Goal: Task Accomplishment & Management: Use online tool/utility

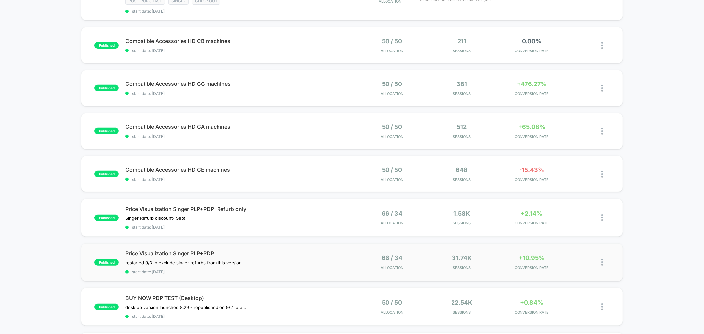
scroll to position [208, 0]
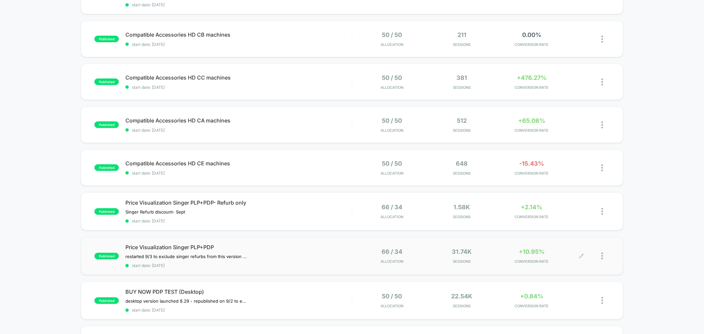
drag, startPoint x: 599, startPoint y: 248, endPoint x: 604, endPoint y: 248, distance: 5.0
click at [601, 248] on div at bounding box center [595, 256] width 28 height 16
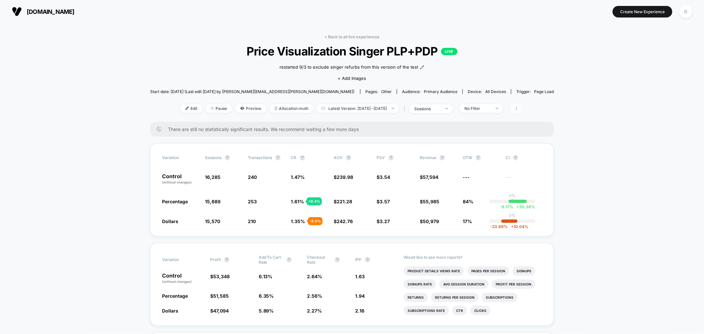
click at [523, 107] on span at bounding box center [517, 109] width 14 height 10
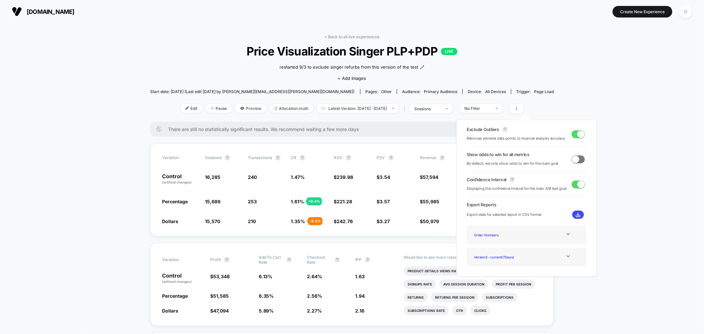
click at [550, 262] on div "Version 2 - current ( 7 Days)" at bounding box center [527, 257] width 120 height 19
click at [578, 217] on button at bounding box center [578, 215] width 12 height 8
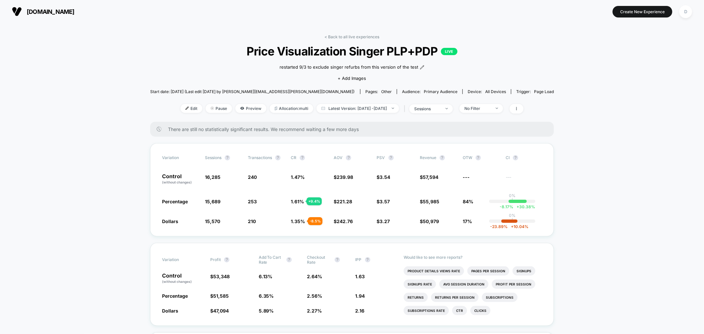
click at [523, 111] on span at bounding box center [517, 109] width 14 height 10
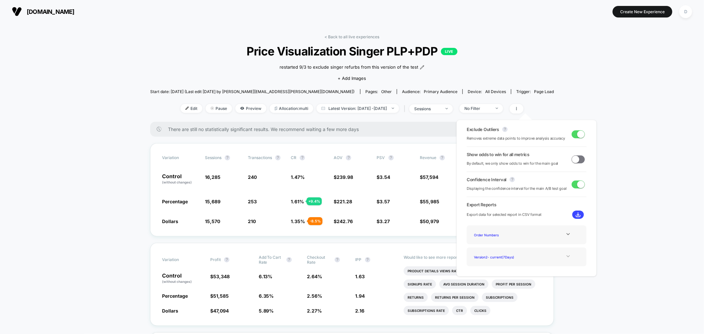
click at [556, 257] on div at bounding box center [568, 256] width 27 height 5
click at [494, 259] on div "Version 1 - ( 14 Days)" at bounding box center [498, 256] width 53 height 9
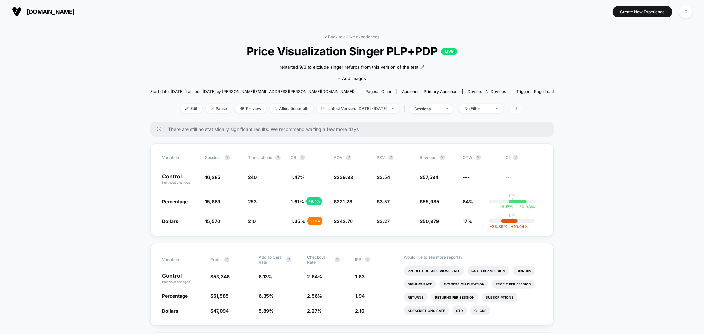
click at [523, 111] on span at bounding box center [517, 109] width 14 height 10
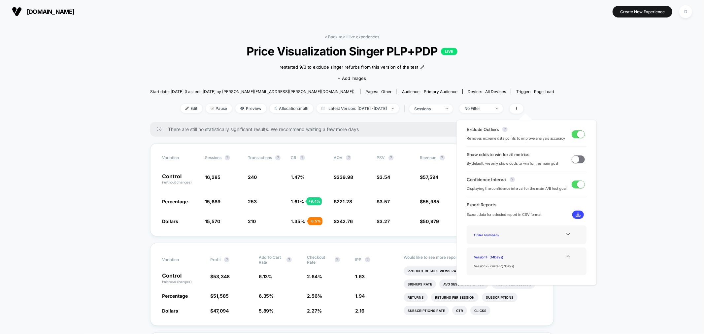
click at [571, 219] on div "Exclude Outliers ? Removes extreme data points to improve analysis accuracy Sho…" at bounding box center [526, 203] width 140 height 166
click at [573, 216] on button at bounding box center [578, 215] width 12 height 8
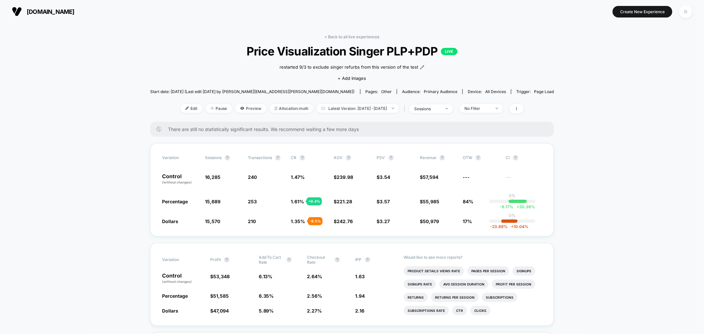
click at [689, 11] on div "D" at bounding box center [685, 11] width 13 height 13
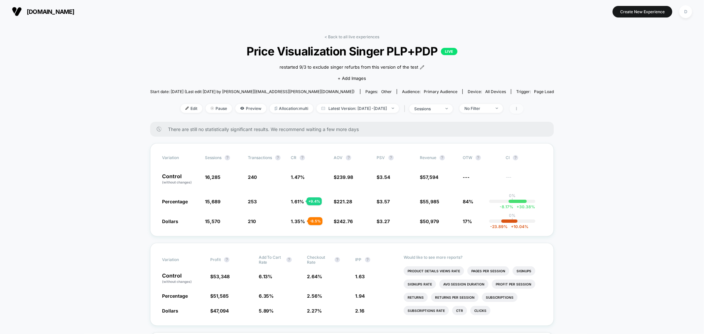
click at [520, 109] on span at bounding box center [517, 109] width 14 height 10
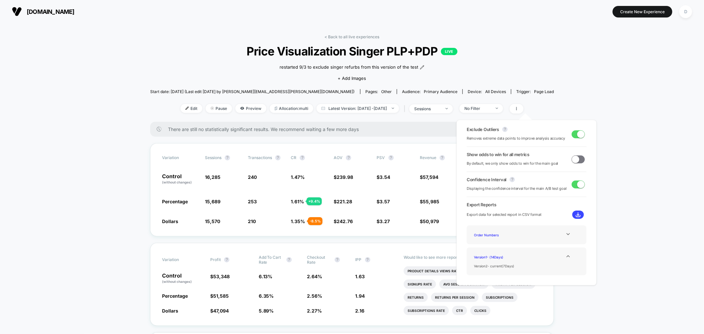
click at [576, 212] on img at bounding box center [578, 214] width 5 height 5
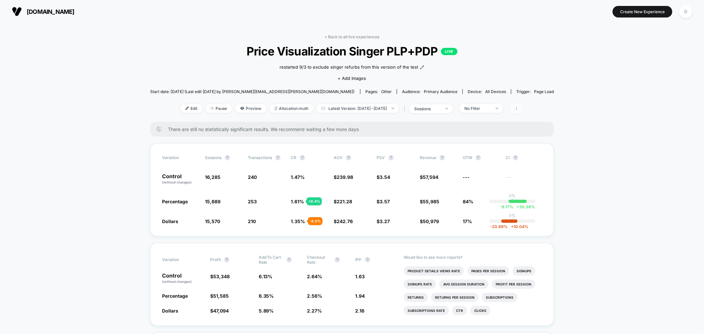
click at [518, 108] on icon at bounding box center [516, 109] width 4 height 4
